Goal: Information Seeking & Learning: Check status

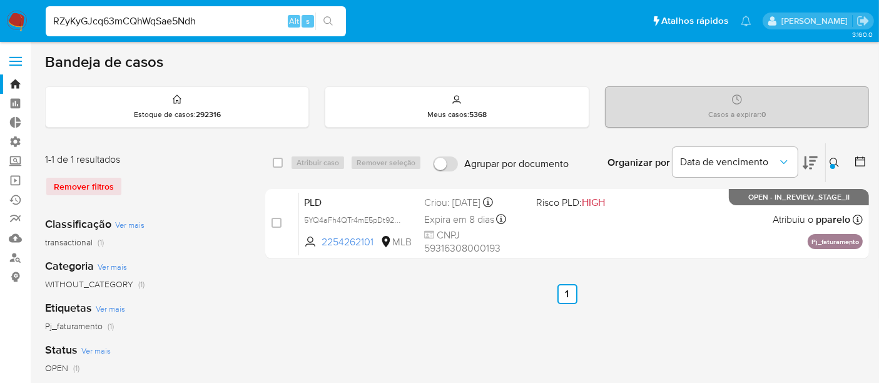
type input "RZyKyGJcq63mCQhWqSae5Ndh"
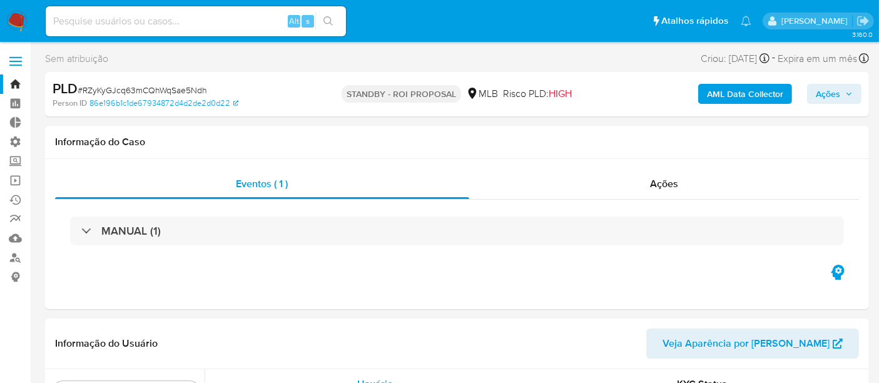
scroll to position [588, 0]
select select "10"
click at [656, 181] on span "Ações" at bounding box center [664, 183] width 28 height 14
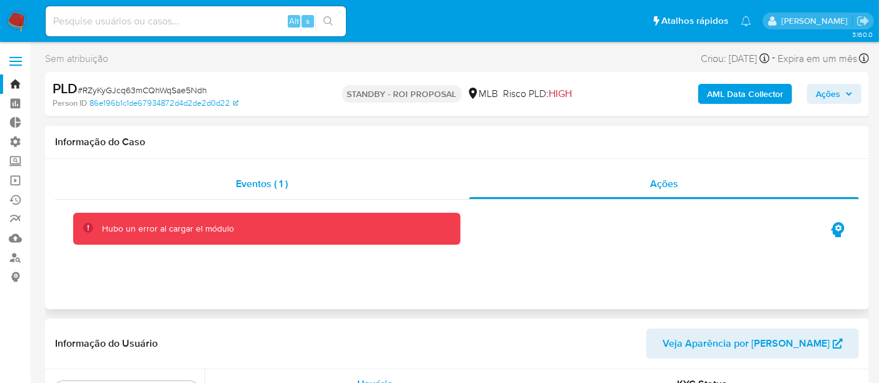
click at [246, 190] on span "Eventos ( 1 )" at bounding box center [262, 183] width 52 height 14
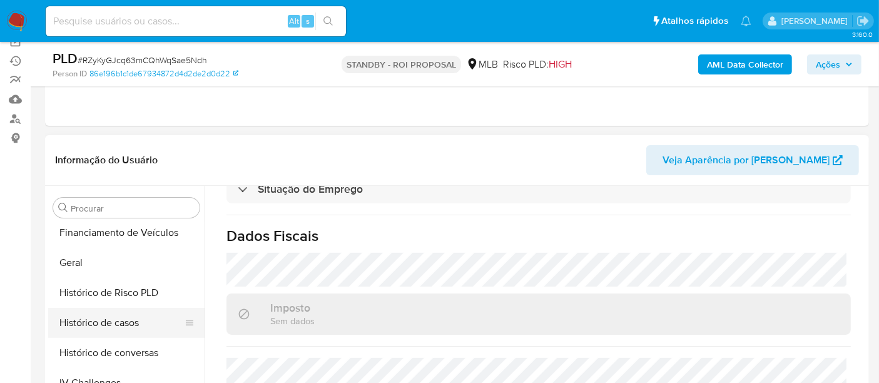
scroll to position [417, 0]
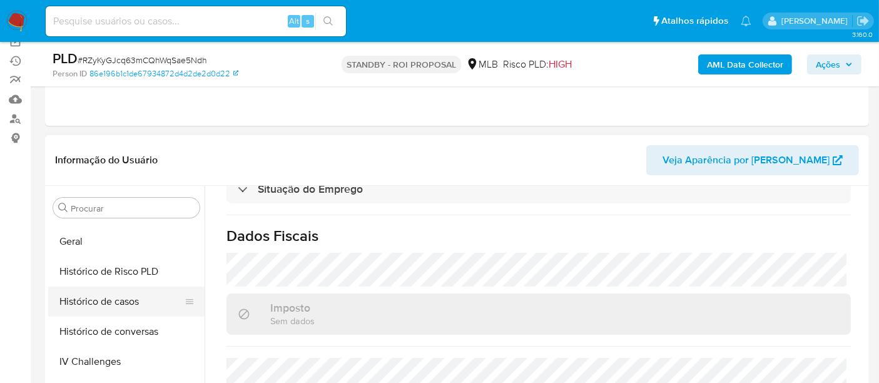
click at [131, 301] on button "Histórico de casos" at bounding box center [121, 301] width 146 height 30
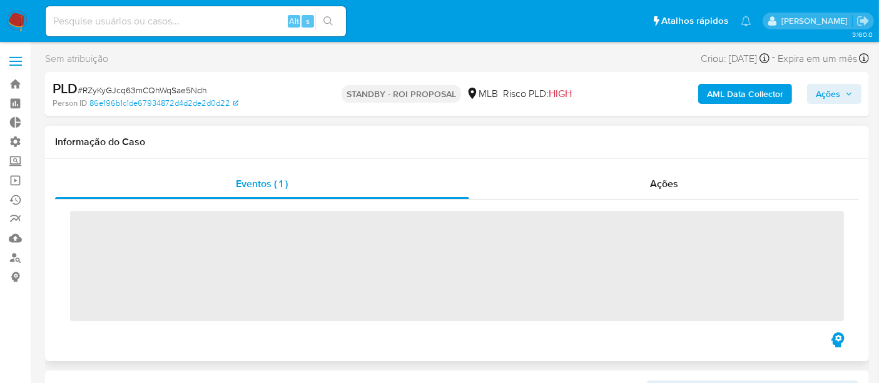
scroll to position [588, 0]
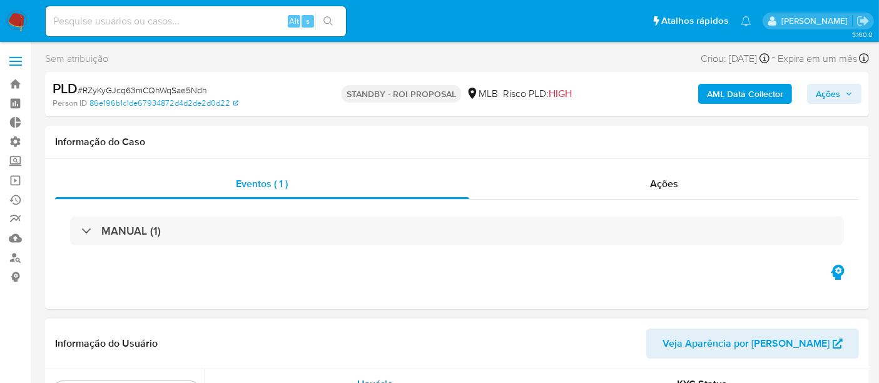
select select "10"
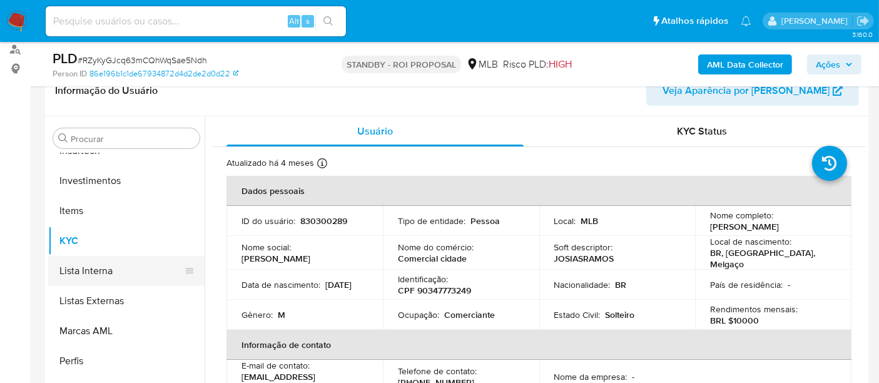
scroll to position [278, 0]
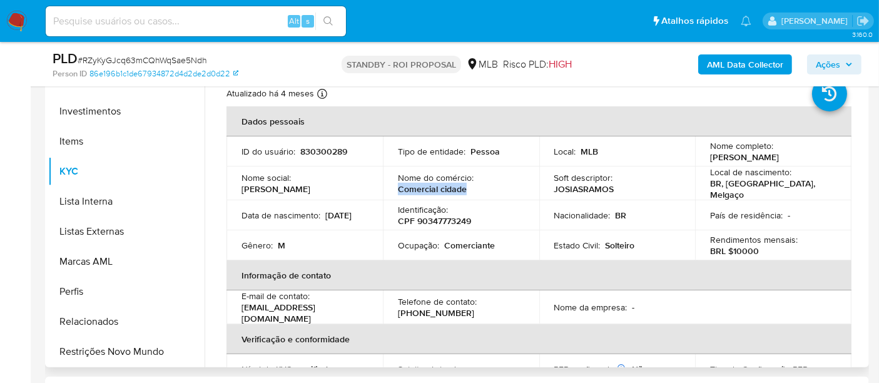
drag, startPoint x: 393, startPoint y: 186, endPoint x: 472, endPoint y: 187, distance: 78.2
click at [472, 187] on td "Nome do comércio : Comercial cidade" at bounding box center [461, 183] width 156 height 34
copy p "Comercial cidade"
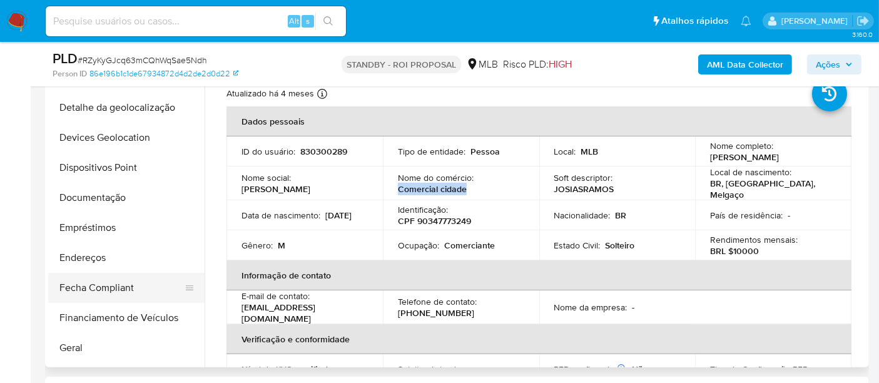
scroll to position [101, 0]
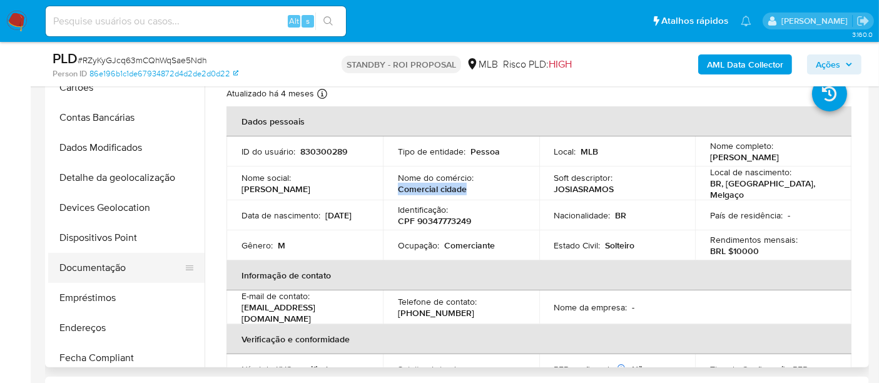
click at [100, 270] on button "Documentação" at bounding box center [121, 268] width 146 height 30
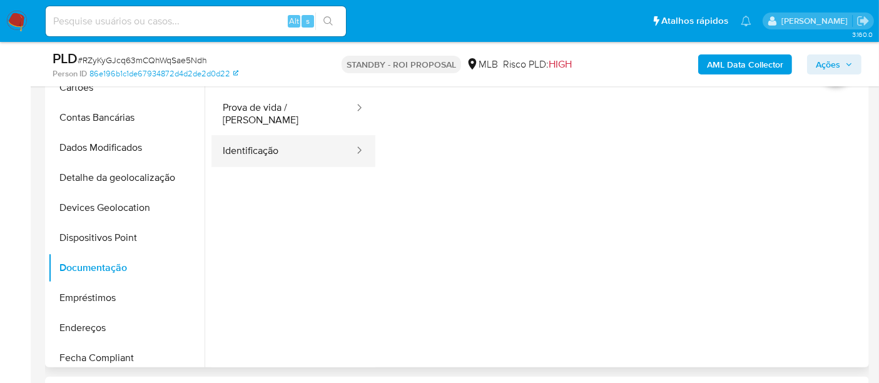
click at [261, 138] on button "Identificação" at bounding box center [283, 151] width 144 height 32
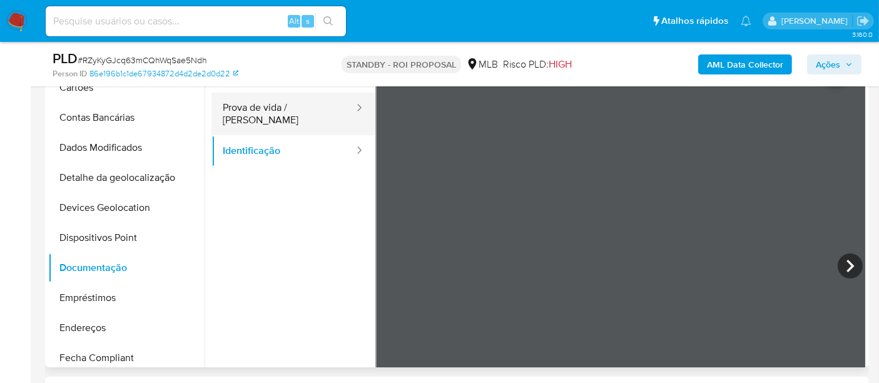
click at [258, 111] on button "Prova de vida / Selfie" at bounding box center [283, 114] width 144 height 43
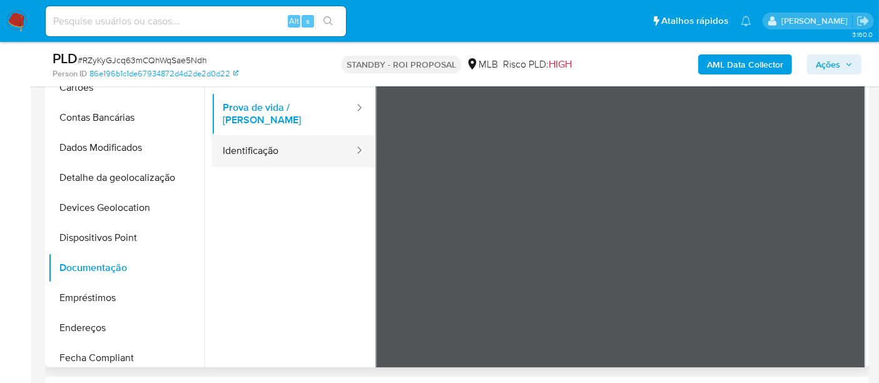
click at [283, 145] on button "Identificação" at bounding box center [283, 151] width 144 height 32
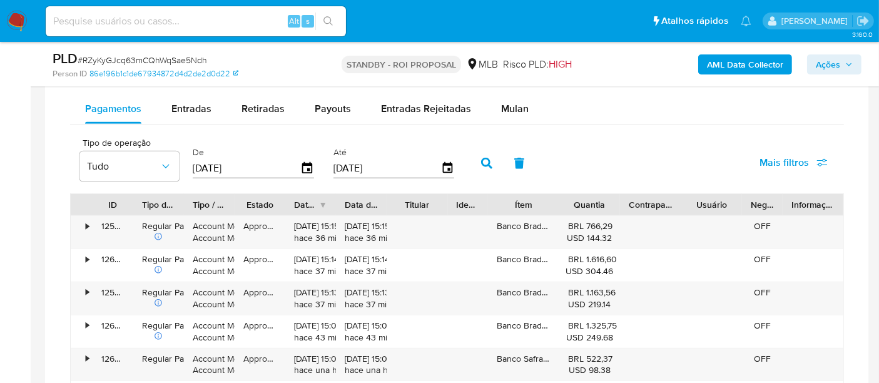
scroll to position [938, 0]
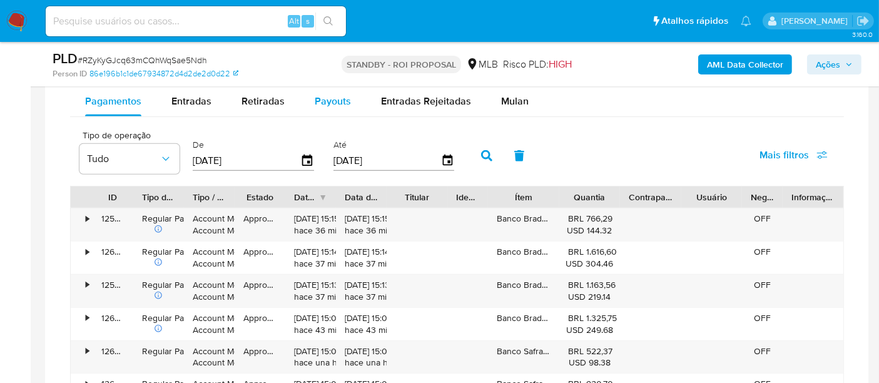
click at [309, 99] on button "Payouts" at bounding box center [333, 101] width 66 height 30
select select "10"
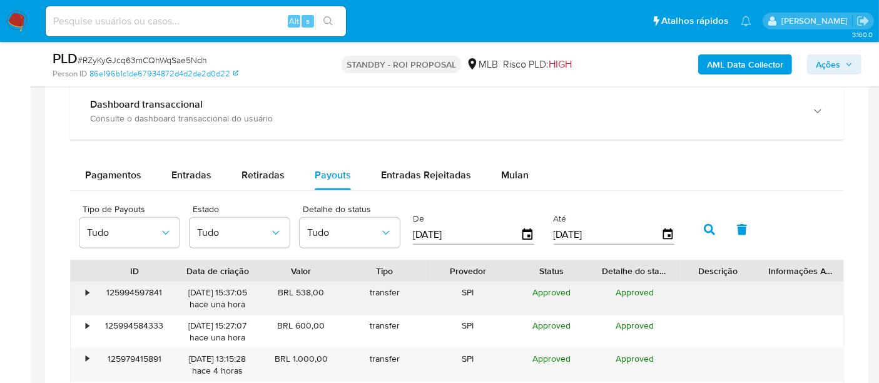
scroll to position [799, 0]
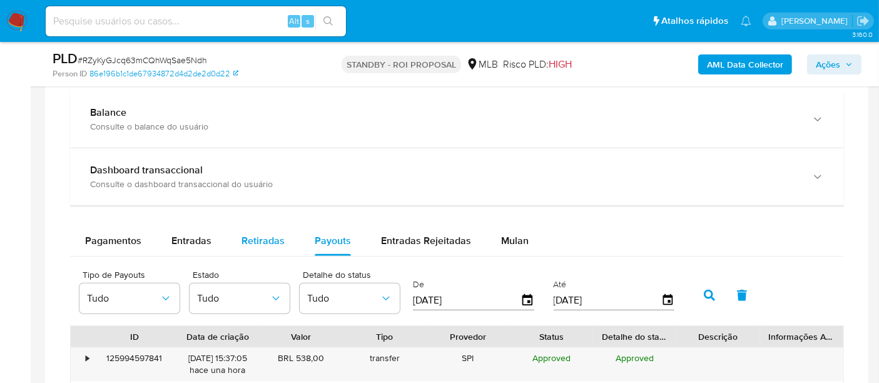
click at [271, 242] on span "Retiradas" at bounding box center [262, 240] width 43 height 14
select select "10"
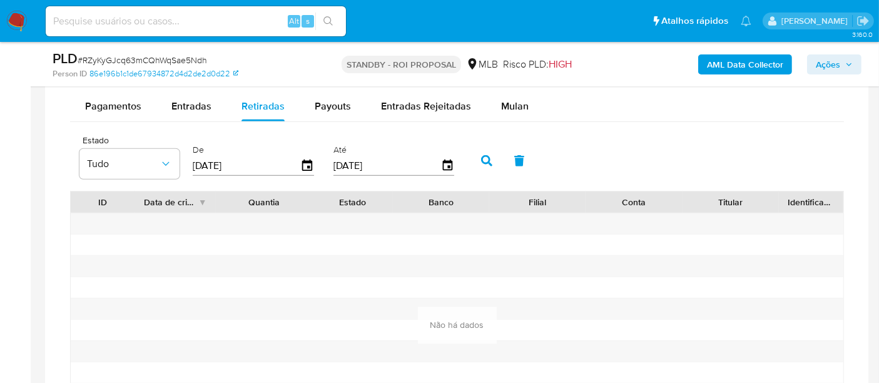
scroll to position [938, 0]
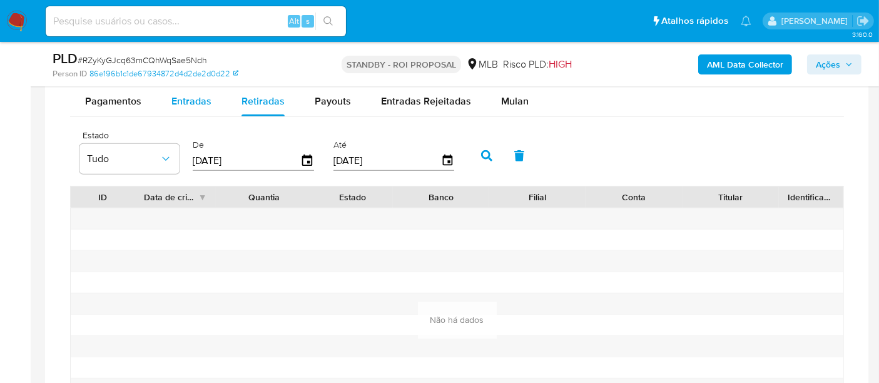
click at [200, 104] on span "Entradas" at bounding box center [191, 101] width 40 height 14
select select "10"
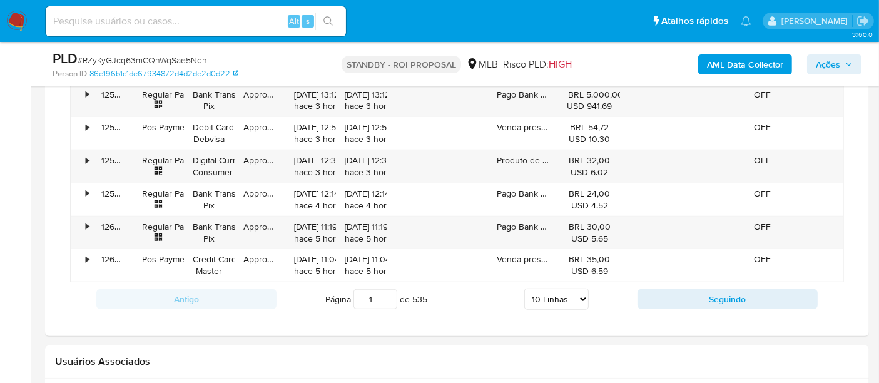
scroll to position [1216, 0]
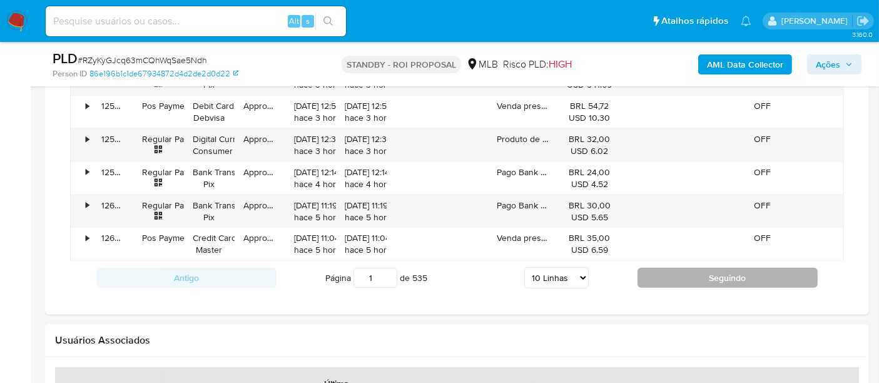
click at [699, 273] on button "Seguindo" at bounding box center [727, 278] width 180 height 20
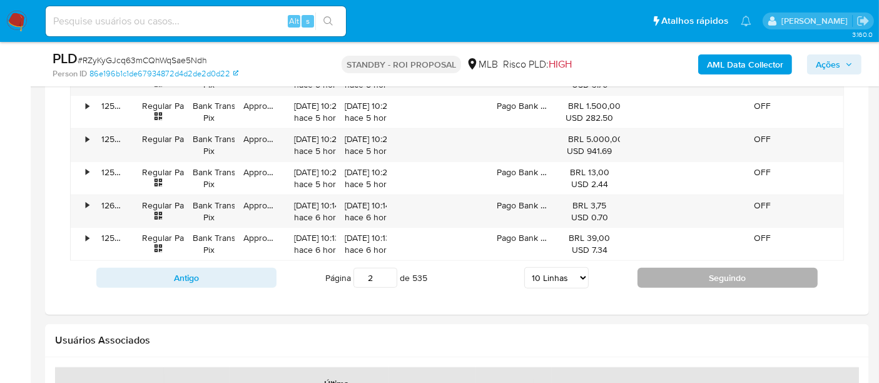
click at [728, 275] on button "Seguindo" at bounding box center [727, 278] width 180 height 20
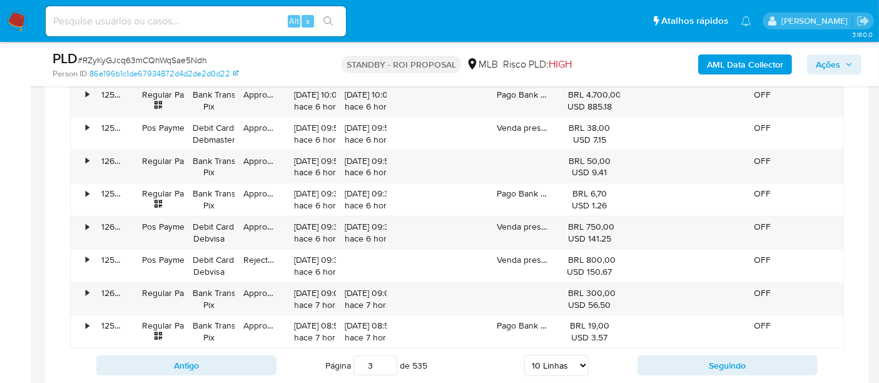
scroll to position [1147, 0]
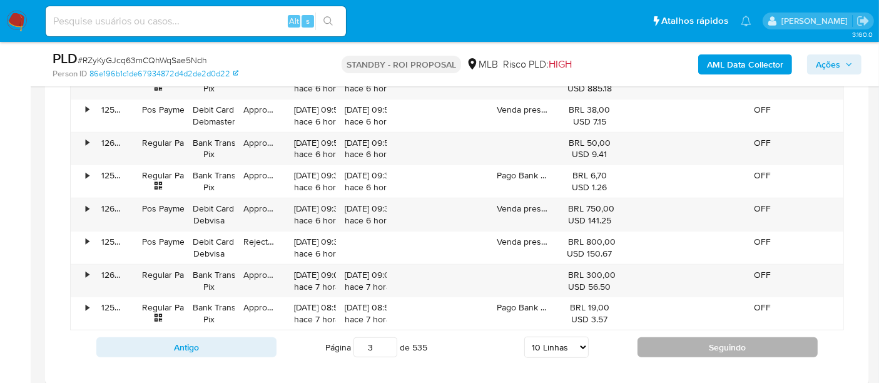
click at [707, 349] on button "Seguindo" at bounding box center [727, 347] width 180 height 20
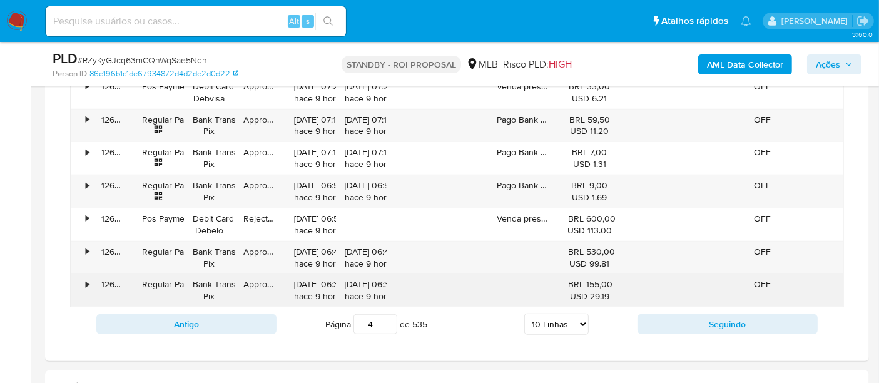
scroll to position [1216, 0]
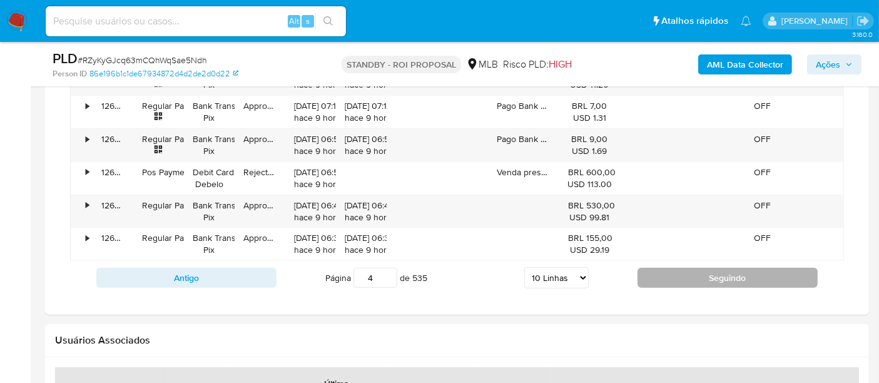
click at [718, 273] on button "Seguindo" at bounding box center [727, 278] width 180 height 20
type input "5"
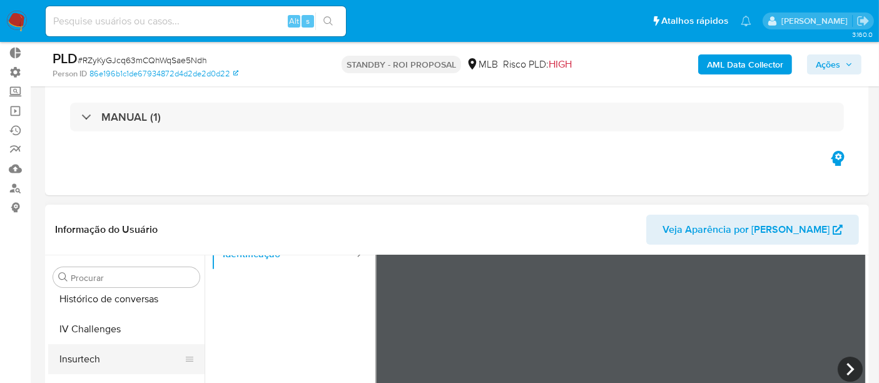
scroll to position [449, 0]
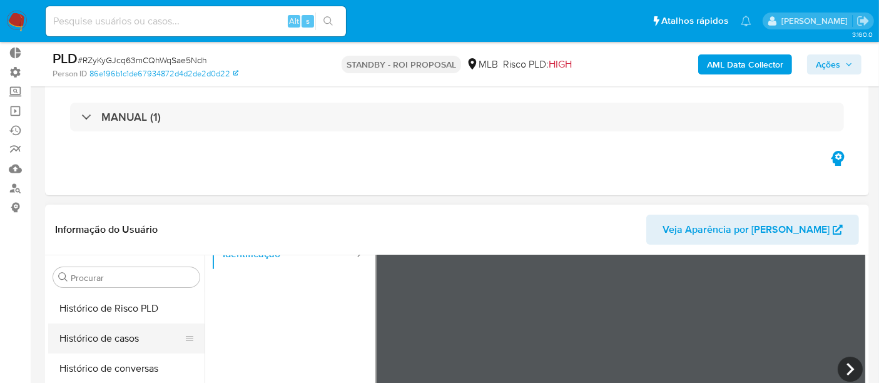
click at [105, 339] on button "Histórico de casos" at bounding box center [121, 338] width 146 height 30
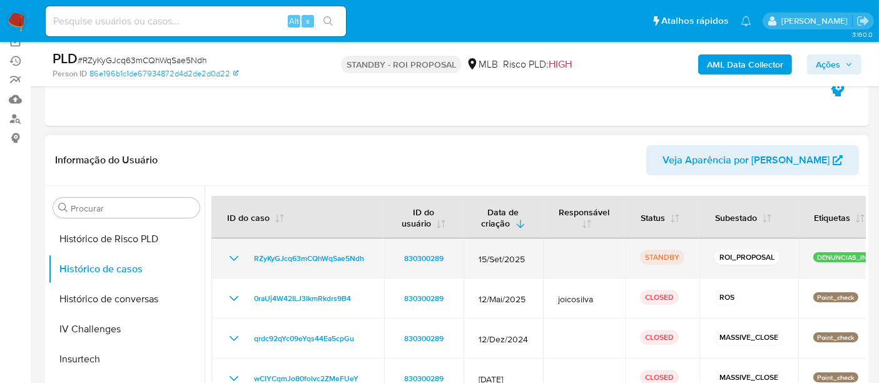
scroll to position [208, 0]
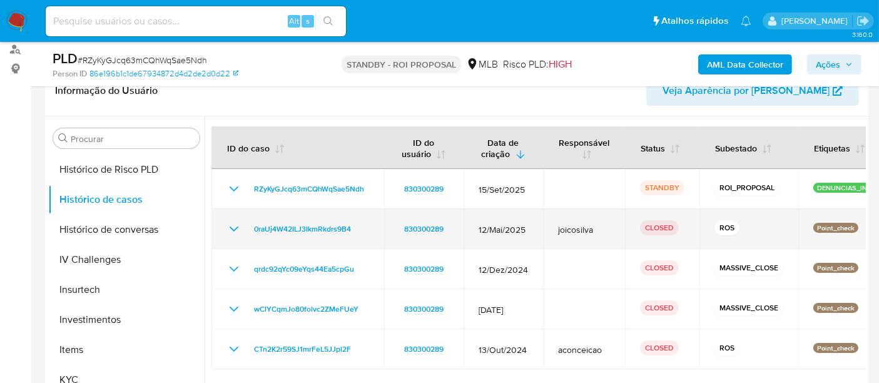
click at [234, 231] on icon "Mostrar/Ocultar" at bounding box center [233, 228] width 15 height 15
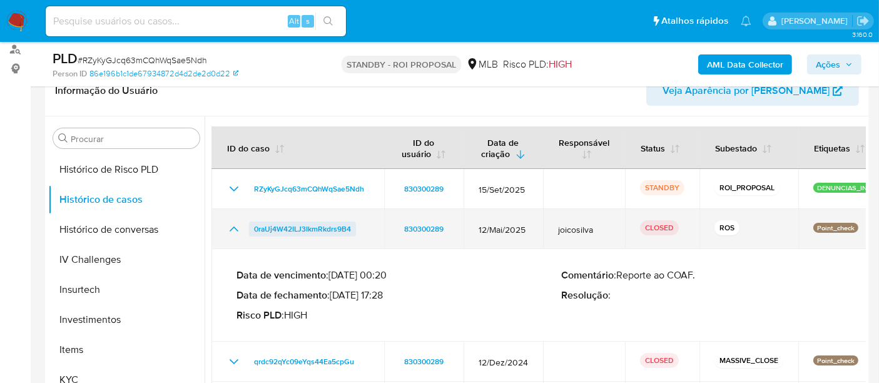
click at [290, 230] on span "0raUj4W42ILJ3IkmRkdrs9B4" at bounding box center [302, 228] width 97 height 15
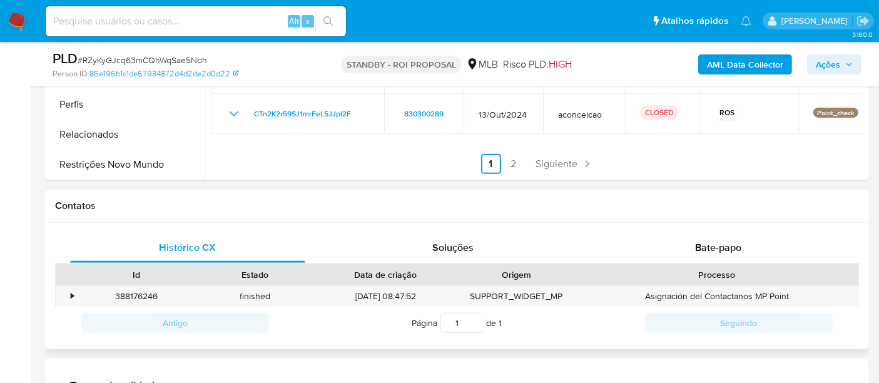
scroll to position [486, 0]
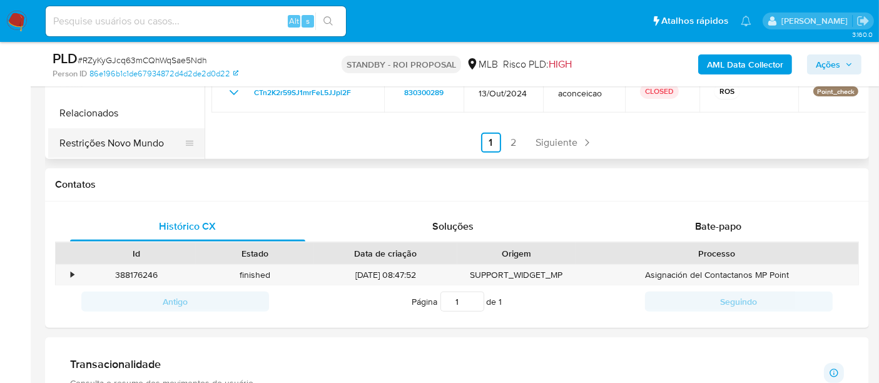
click at [142, 139] on button "Restrições Novo Mundo" at bounding box center [121, 143] width 146 height 30
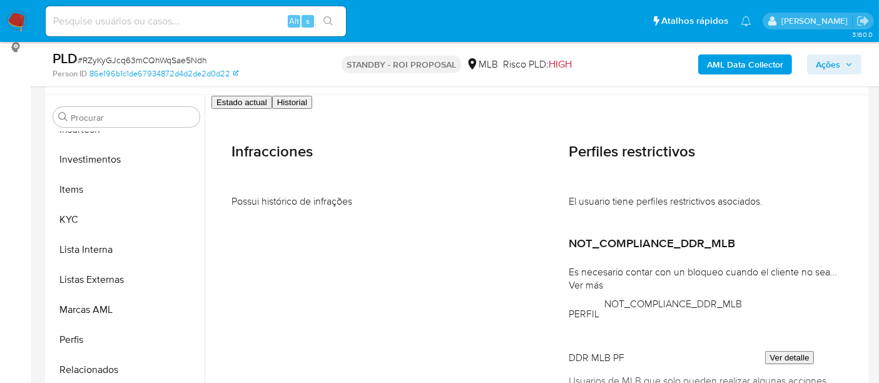
scroll to position [208, 0]
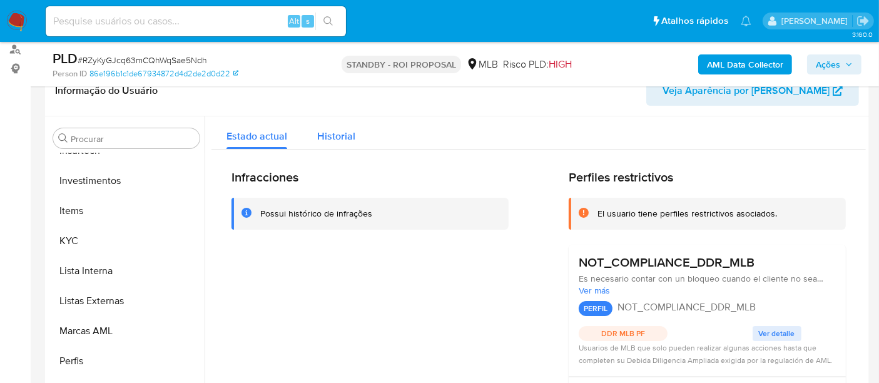
click at [343, 139] on span "Historial" at bounding box center [336, 136] width 38 height 14
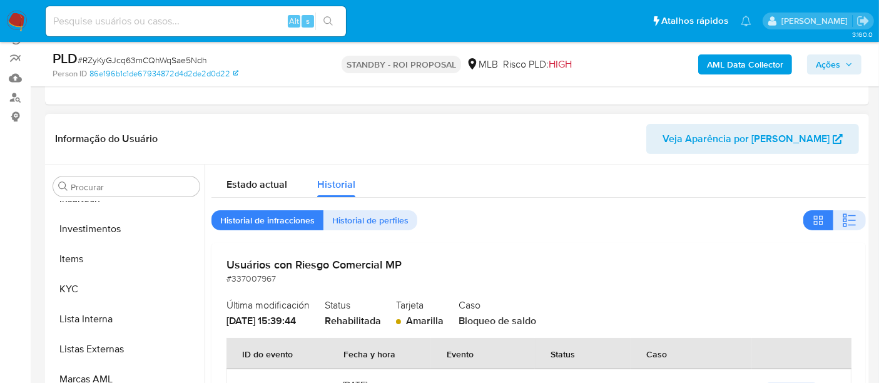
scroll to position [139, 0]
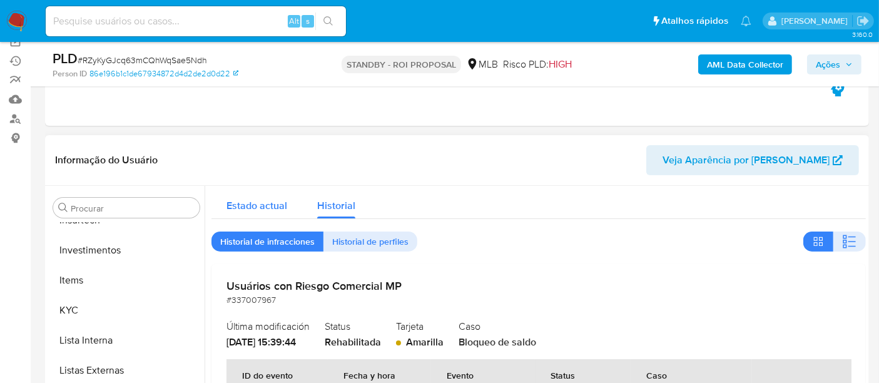
click at [262, 212] on div "Estado actual" at bounding box center [256, 202] width 61 height 33
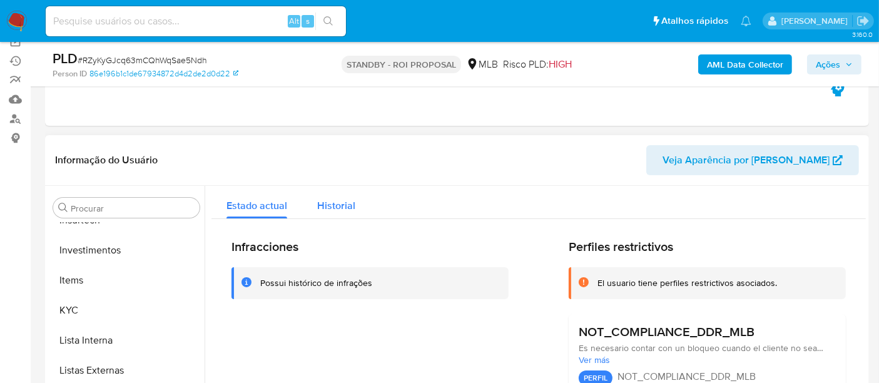
click at [332, 210] on span "Historial" at bounding box center [336, 205] width 38 height 14
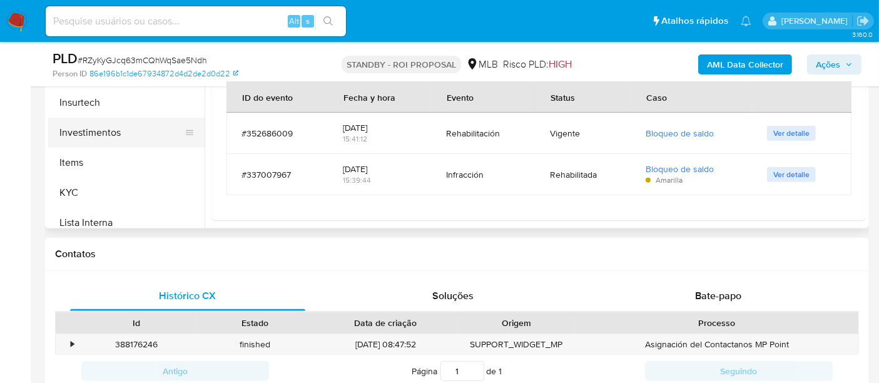
scroll to position [449, 0]
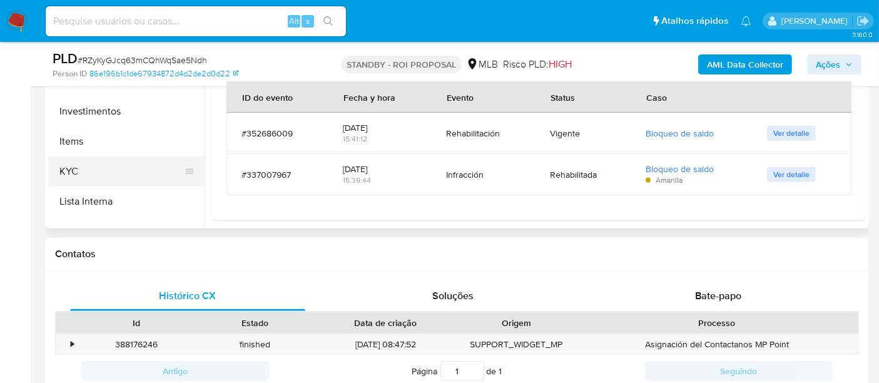
click at [82, 168] on button "KYC" at bounding box center [121, 171] width 146 height 30
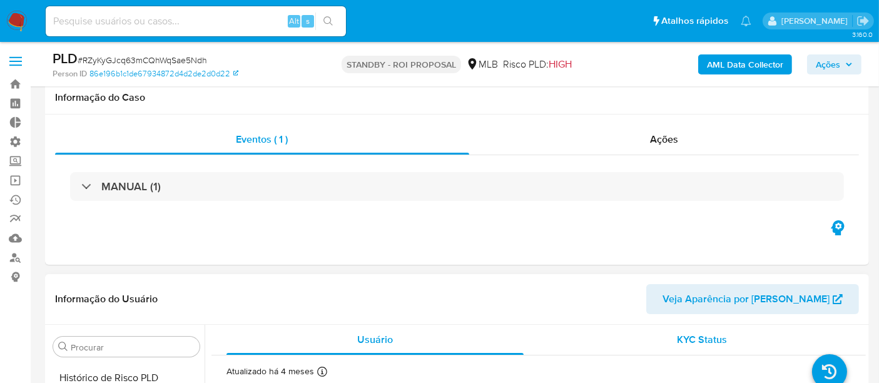
scroll to position [208, 0]
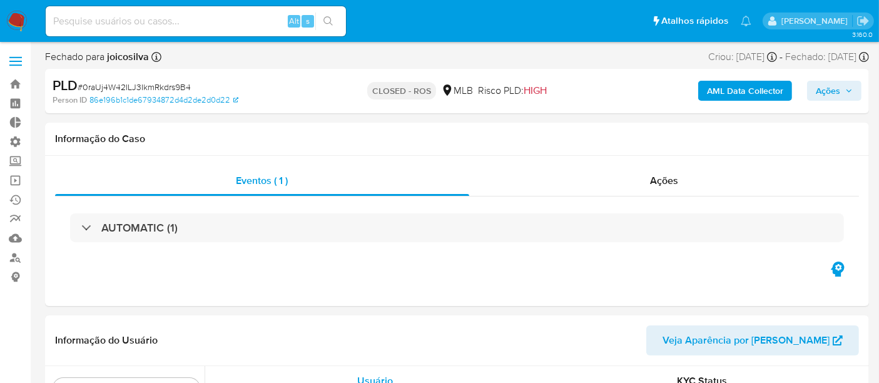
scroll to position [588, 0]
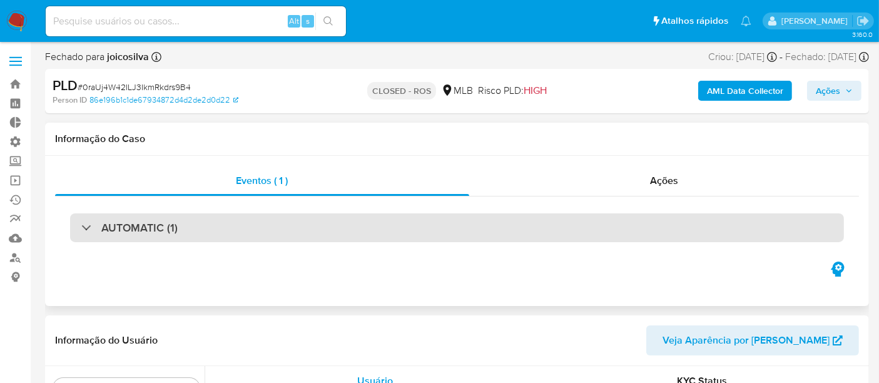
select select "10"
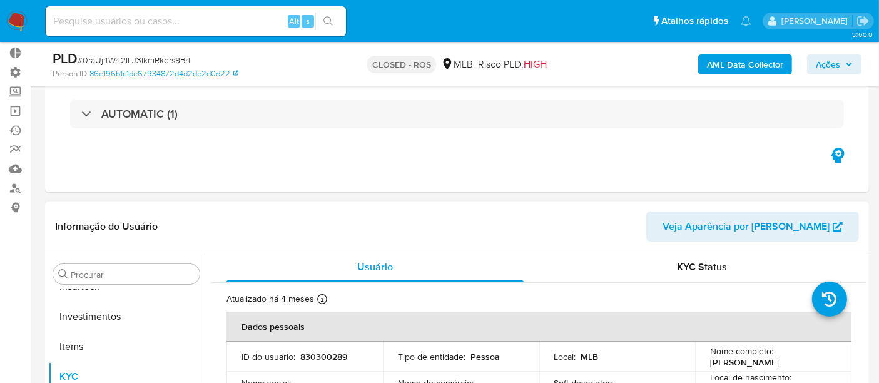
scroll to position [0, 0]
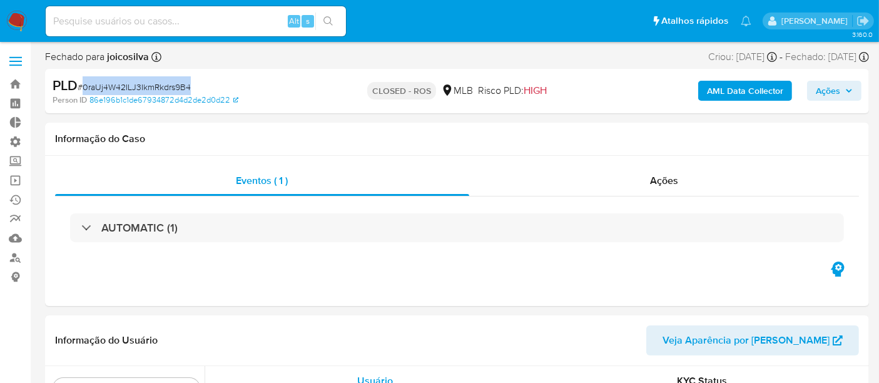
drag, startPoint x: 81, startPoint y: 84, endPoint x: 196, endPoint y: 84, distance: 114.5
click at [196, 84] on div "PLD # 0raUj4W42ILJ3IkmRkdrs9B4" at bounding box center [185, 85] width 265 height 19
copy span "0raUj4W42ILJ3IkmRkdrs9B4"
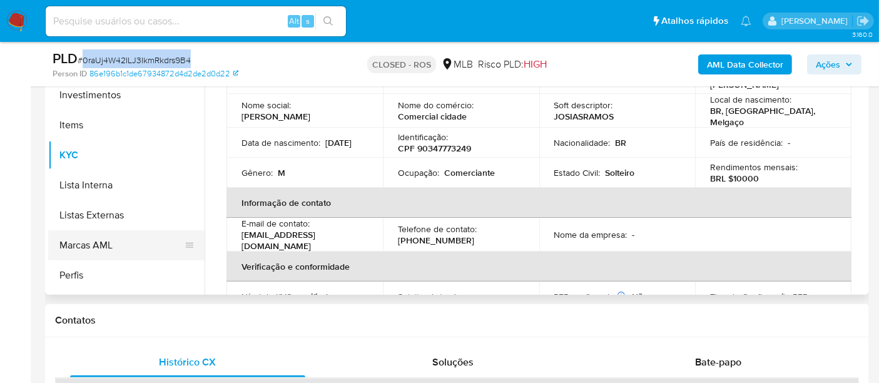
scroll to position [519, 0]
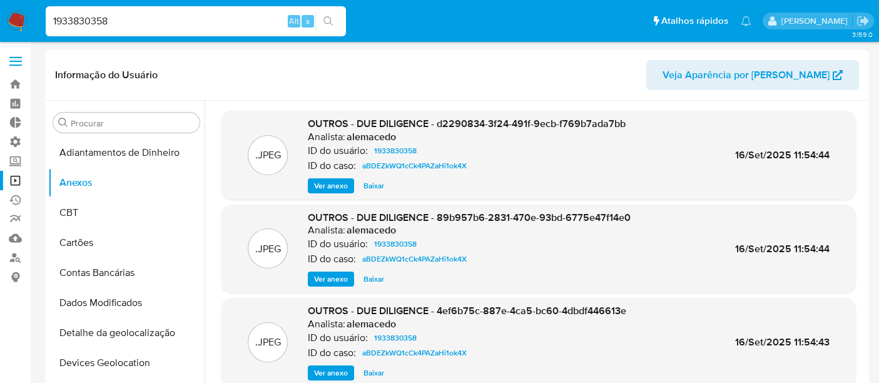
select select "10"
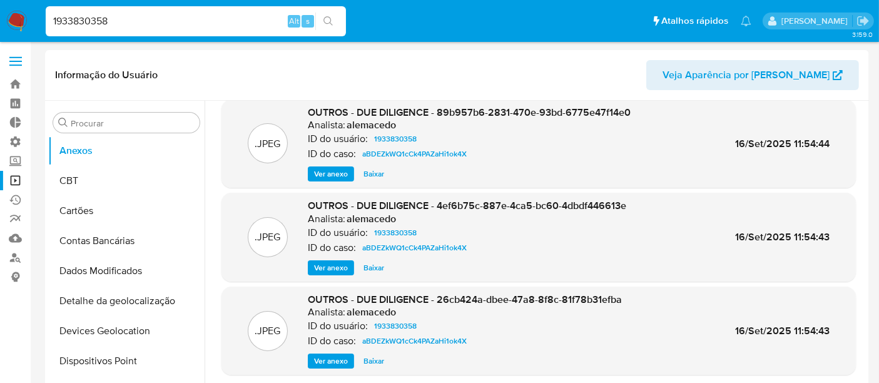
drag, startPoint x: 109, startPoint y: 19, endPoint x: 34, endPoint y: 13, distance: 75.9
click at [34, 13] on nav "Pausado Ver notificaciones 1933830358 Alt s Atalhos rápidos Presiona las siguie…" at bounding box center [439, 21] width 879 height 42
paste input "Y6eZ7NMjA0dSu0Nm8U4Ki5f"
type input "Y6eZ7NMjA0dSu0Nm8U4Ki5f8"
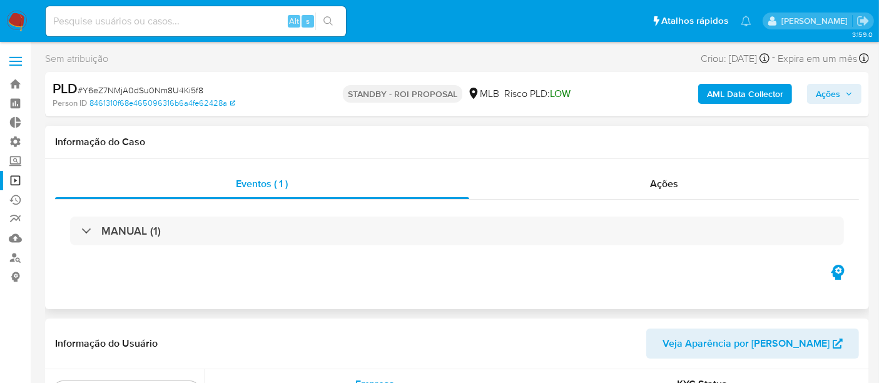
scroll to position [588, 0]
select select "10"
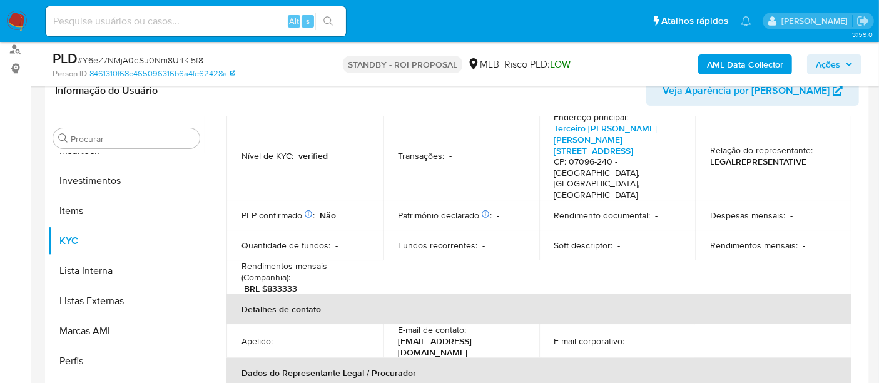
scroll to position [208, 0]
